Goal: Use online tool/utility: Utilize a website feature to perform a specific function

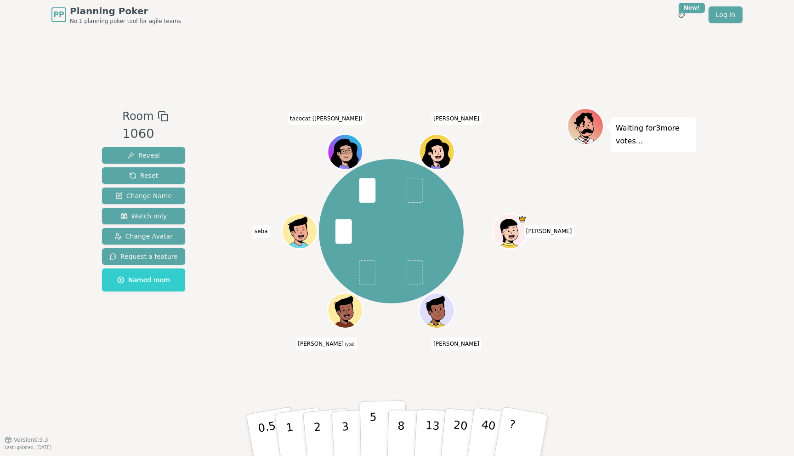
click at [373, 421] on p "5" at bounding box center [374, 435] width 8 height 50
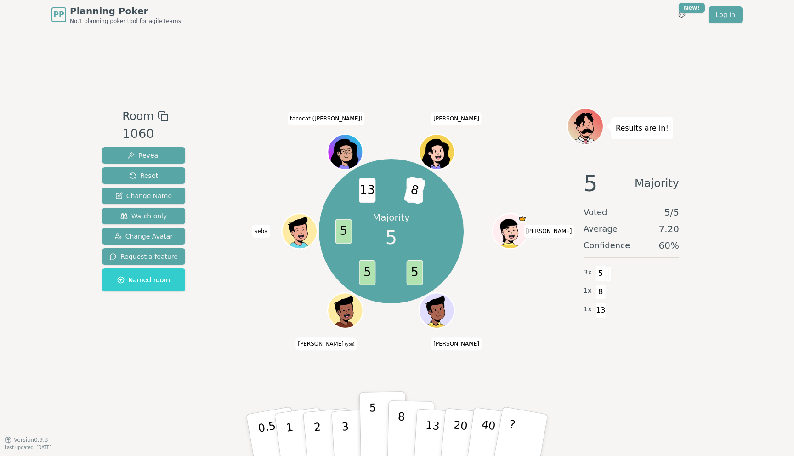
click at [404, 428] on p "8" at bounding box center [401, 435] width 8 height 50
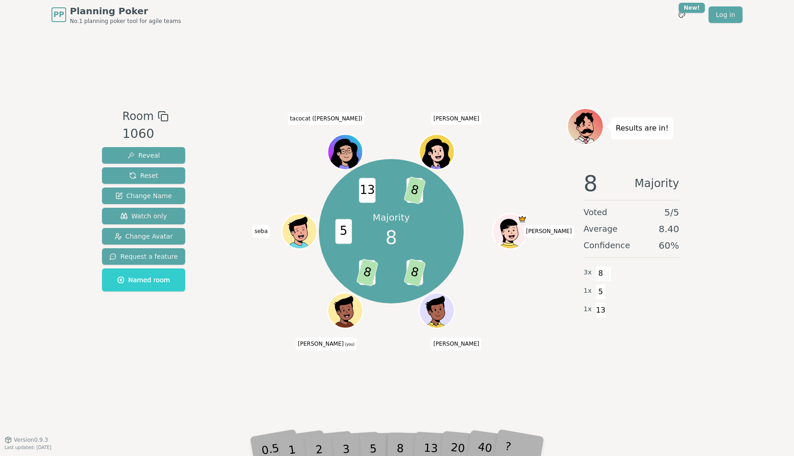
click at [370, 443] on div "5" at bounding box center [383, 435] width 28 height 33
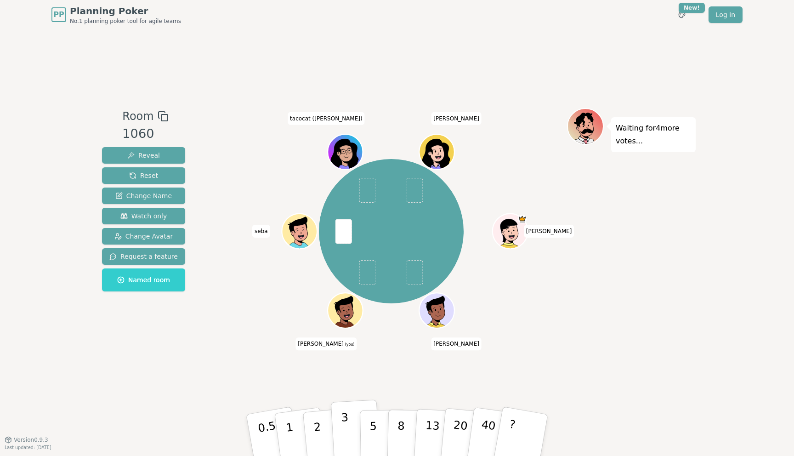
click at [343, 437] on p "3" at bounding box center [346, 436] width 10 height 50
click at [344, 418] on p "3" at bounding box center [346, 436] width 10 height 50
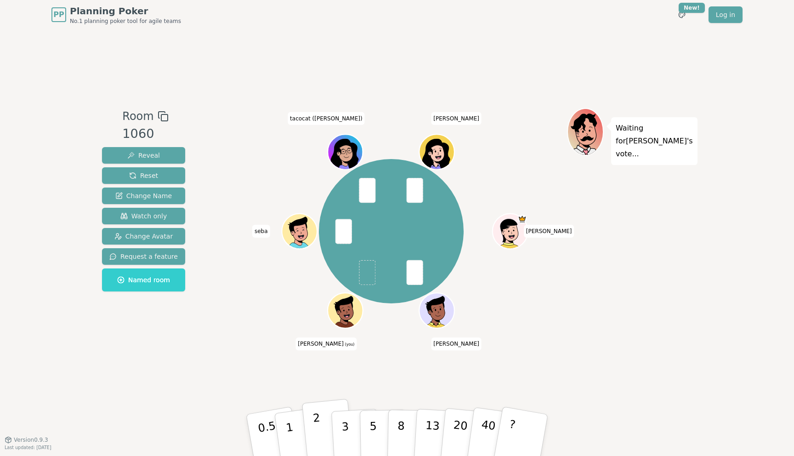
click at [320, 435] on p "2" at bounding box center [319, 436] width 12 height 50
